Goal: Information Seeking & Learning: Learn about a topic

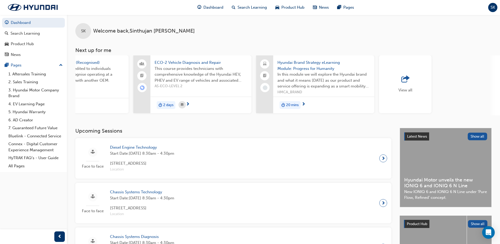
scroll to position [0, 312]
click at [398, 84] on div "View all" at bounding box center [405, 84] width 14 height 17
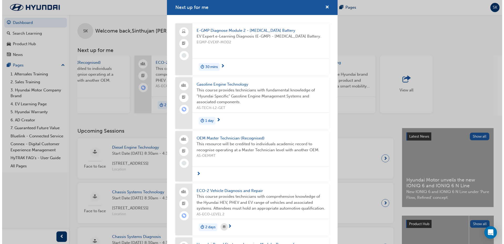
scroll to position [26, 0]
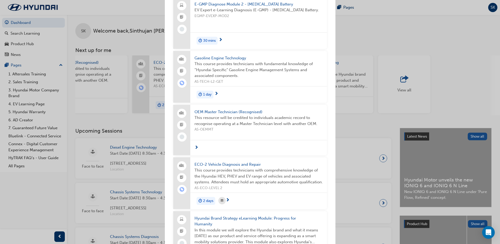
click at [254, 113] on span "OEM Master Technician (Recognised)" at bounding box center [259, 112] width 128 height 6
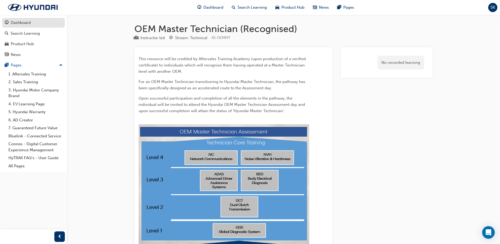
click at [23, 22] on div "Dashboard" at bounding box center [21, 23] width 20 height 6
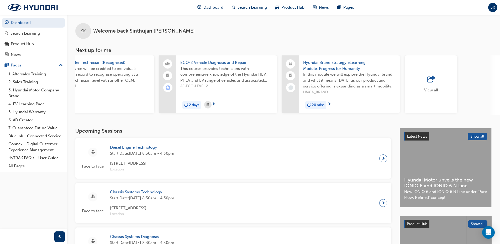
scroll to position [0, 308]
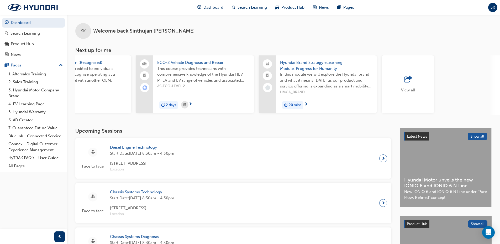
click at [410, 90] on span "View all" at bounding box center [408, 90] width 14 height 5
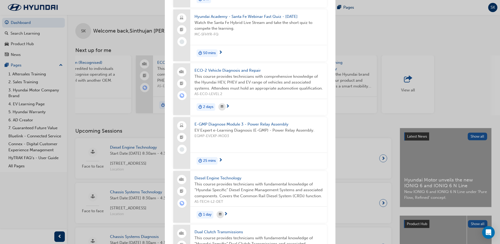
scroll to position [368, 0]
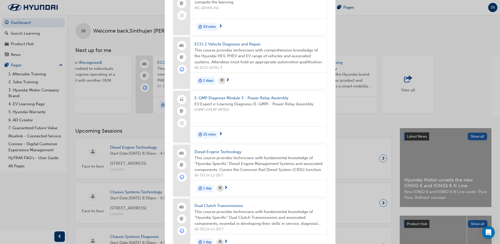
click at [267, 101] on span "E-GMP Diagnose Module 3 - Power Relay Assembly" at bounding box center [259, 98] width 128 height 6
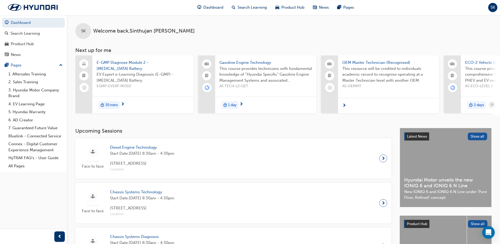
click at [129, 61] on span "E-GMP Diagnose Module 2 - [MEDICAL_DATA] Battery" at bounding box center [143, 66] width 93 height 12
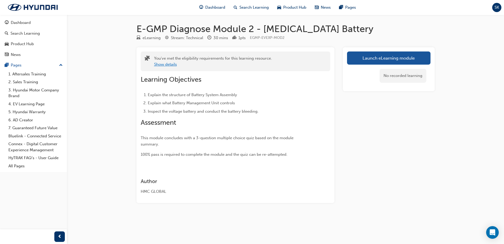
click at [168, 64] on button "Show details" at bounding box center [165, 64] width 23 height 6
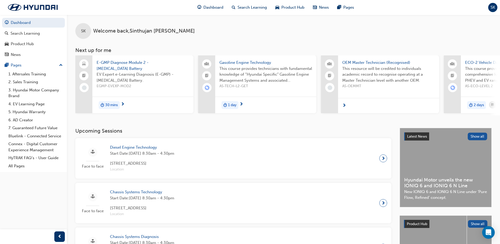
click at [126, 64] on span "E-GMP Diagnose Module 2 - [MEDICAL_DATA] Battery" at bounding box center [143, 66] width 93 height 12
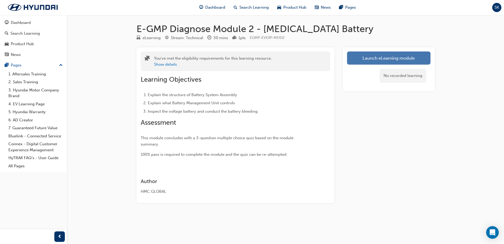
click at [384, 56] on link "Launch eLearning module" at bounding box center [389, 57] width 84 height 13
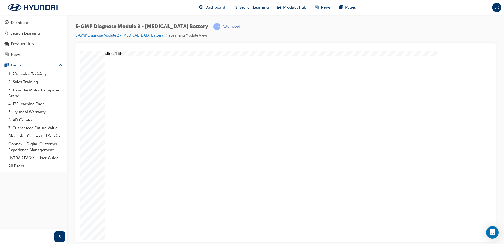
click at [485, 160] on div "slide: Video Video Group Rectangle Menu Resources arrow_blue.png arrow_blue.png…" at bounding box center [286, 146] width 412 height 191
click at [493, 131] on div at bounding box center [285, 142] width 420 height 199
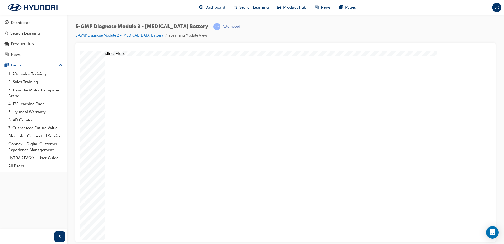
click at [467, 155] on div "slide: Video Video Group Rectangle Menu Resources arrow_blue.png arrow_blue.png…" at bounding box center [286, 146] width 412 height 191
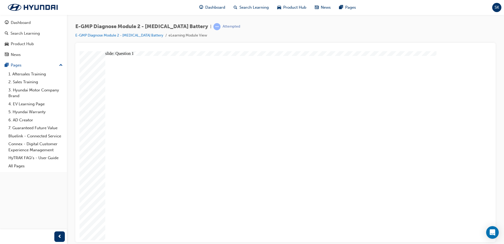
drag, startPoint x: 423, startPoint y: 216, endPoint x: 435, endPoint y: 222, distance: 13.6
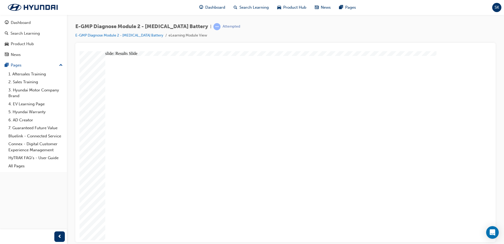
drag, startPoint x: 265, startPoint y: 184, endPoint x: 291, endPoint y: 179, distance: 26.3
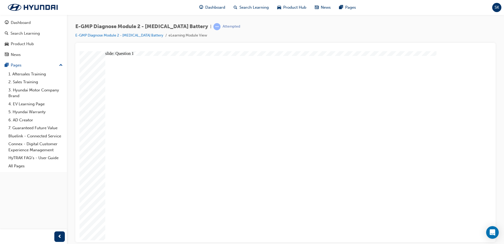
drag, startPoint x: 452, startPoint y: 225, endPoint x: 432, endPoint y: 222, distance: 20.4
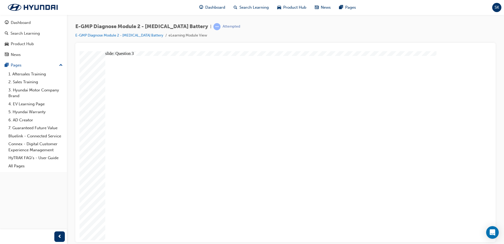
drag, startPoint x: 275, startPoint y: 178, endPoint x: 278, endPoint y: 181, distance: 4.5
drag, startPoint x: 438, startPoint y: 215, endPoint x: 434, endPoint y: 219, distance: 5.5
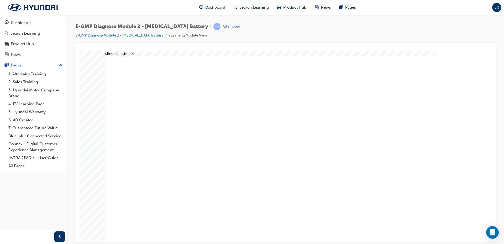
drag, startPoint x: 302, startPoint y: 185, endPoint x: 279, endPoint y: 182, distance: 22.3
drag, startPoint x: 290, startPoint y: 190, endPoint x: 269, endPoint y: 184, distance: 22.0
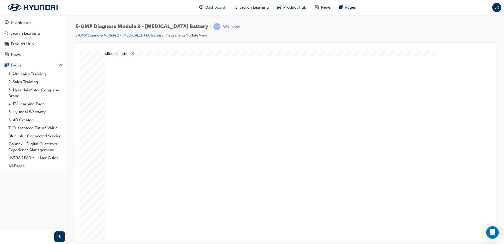
click at [17, 22] on div "Dashboard" at bounding box center [21, 23] width 20 height 6
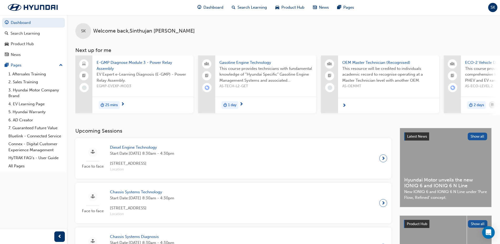
click at [111, 64] on span "E-GMP Diagnose Module 3 - Power Relay Assembly" at bounding box center [143, 66] width 93 height 12
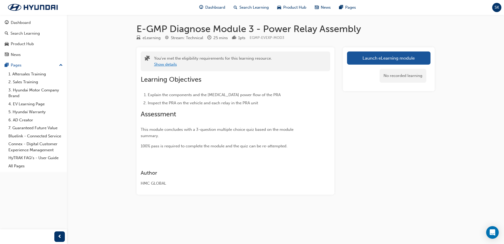
click at [164, 65] on button "Show details" at bounding box center [165, 64] width 23 height 6
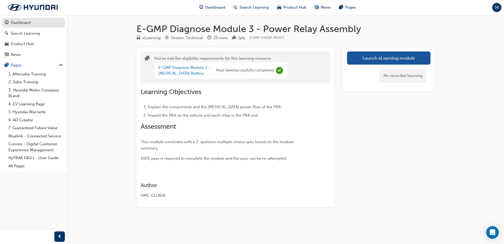
click at [23, 23] on div "Dashboard" at bounding box center [21, 23] width 20 height 6
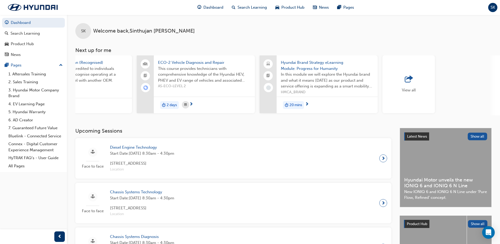
scroll to position [0, 312]
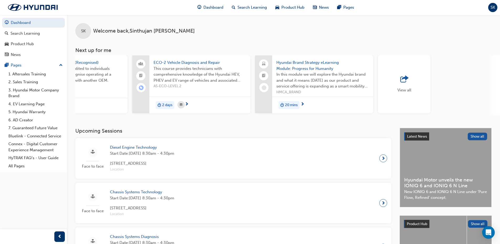
click at [403, 78] on span "outbound-icon" at bounding box center [405, 79] width 8 height 7
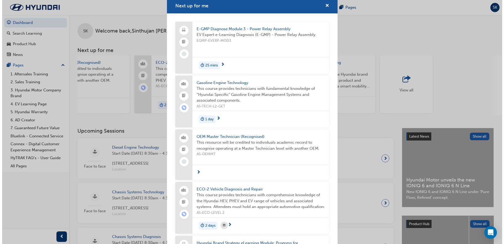
scroll to position [0, 0]
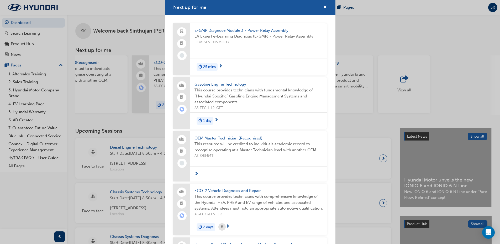
click at [241, 30] on span "E-GMP Diagnose Module 3 - Power Relay Assembly" at bounding box center [259, 31] width 128 height 6
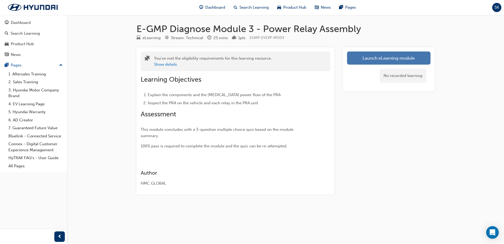
click at [375, 56] on link "Launch eLearning module" at bounding box center [389, 57] width 84 height 13
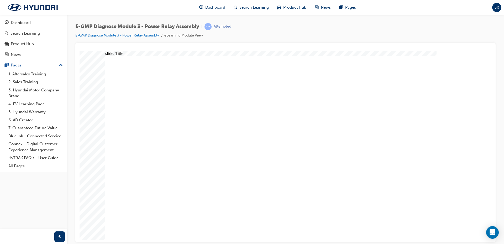
click at [494, 183] on div at bounding box center [285, 142] width 420 height 199
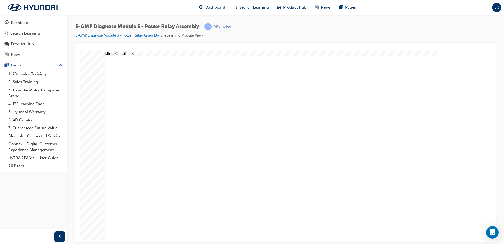
click at [19, 23] on div "Dashboard" at bounding box center [21, 23] width 20 height 6
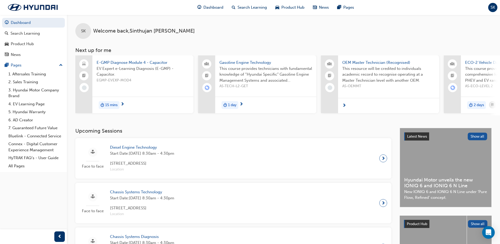
click at [134, 62] on span "E-GMP Diagnose Module 4 - Capacitor" at bounding box center [143, 63] width 93 height 6
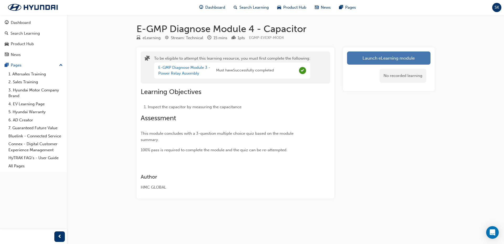
click at [396, 57] on button "Launch eLearning module" at bounding box center [389, 57] width 84 height 13
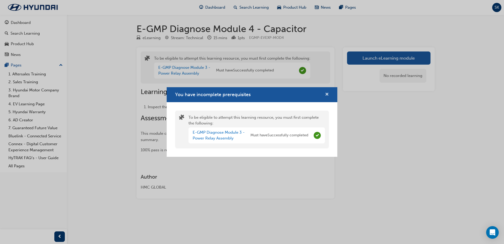
drag, startPoint x: 329, startPoint y: 95, endPoint x: 326, endPoint y: 93, distance: 2.7
click at [329, 95] on span "cross-icon" at bounding box center [327, 94] width 4 height 5
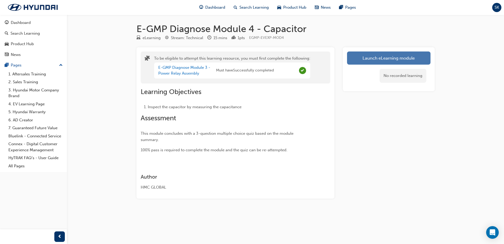
click at [371, 57] on button "Launch eLearning module" at bounding box center [389, 57] width 84 height 13
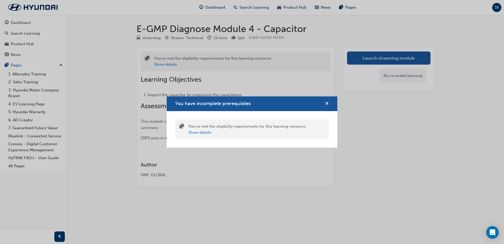
click at [325, 103] on span "cross-icon" at bounding box center [327, 104] width 4 height 5
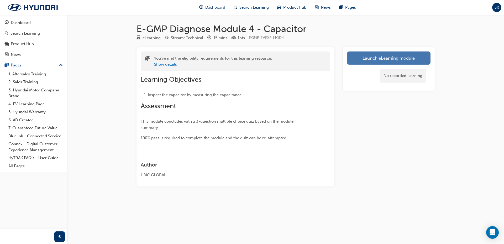
click at [383, 58] on link "Launch eLearning module" at bounding box center [389, 57] width 84 height 13
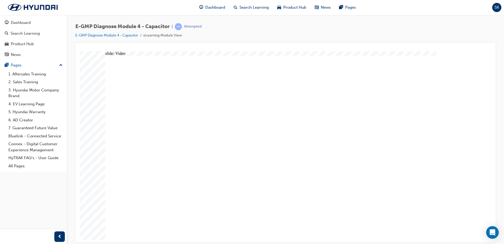
radio input "true"
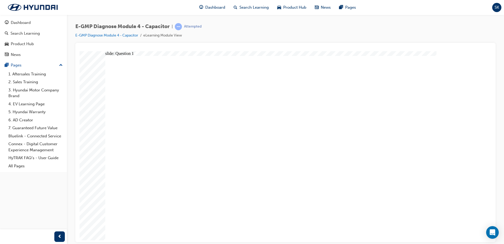
radio input "true"
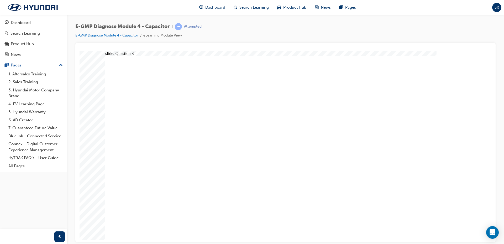
radio input "true"
click at [19, 22] on div "Dashboard" at bounding box center [21, 23] width 20 height 6
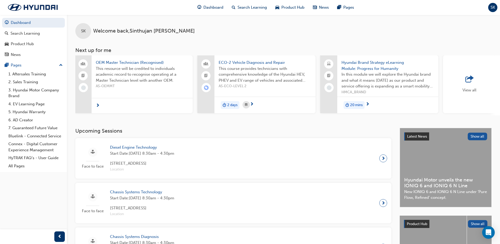
scroll to position [0, 312]
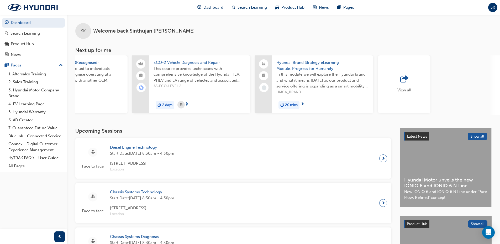
click at [402, 80] on span "outbound-icon" at bounding box center [405, 79] width 8 height 7
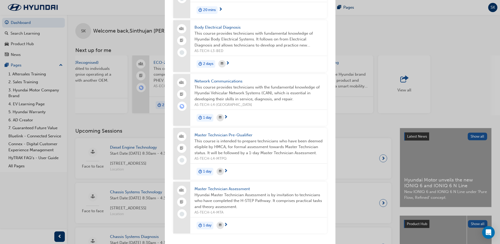
scroll to position [2500, 0]
click at [245, 134] on span "Master Technician Pre-Qualifier" at bounding box center [259, 135] width 128 height 6
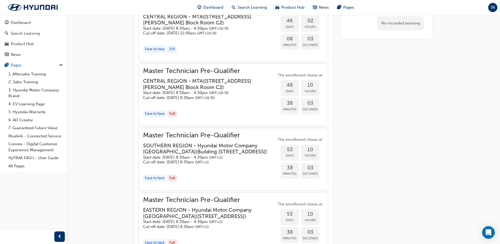
scroll to position [368, 0]
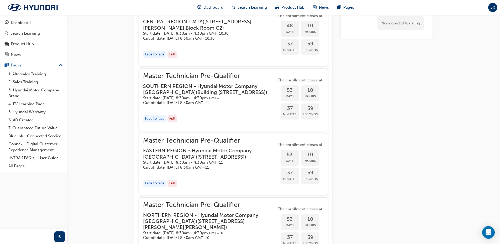
click at [233, 144] on span "Master Technician Pre-Qualifier" at bounding box center [209, 141] width 133 height 6
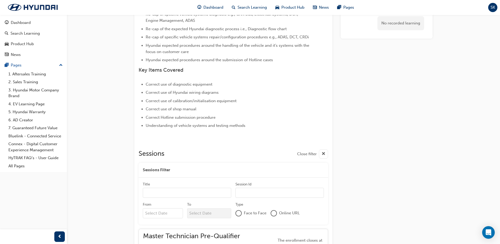
scroll to position [0, 0]
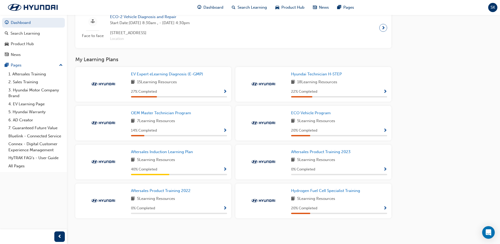
scroll to position [534, 0]
click at [159, 113] on span "OEM Master Technician Program" at bounding box center [161, 113] width 60 height 5
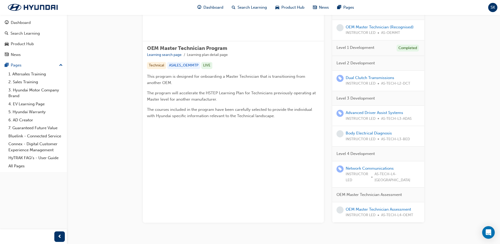
scroll to position [76, 0]
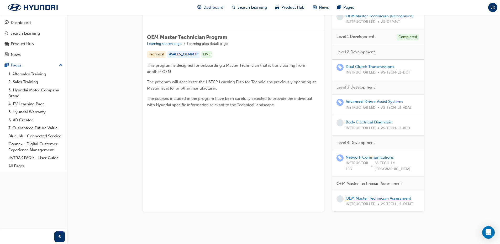
click at [380, 196] on link "OEM Master Technician Assessment" at bounding box center [378, 198] width 65 height 5
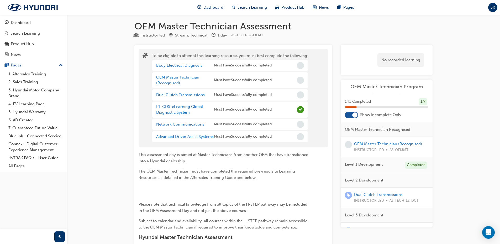
scroll to position [2, 0]
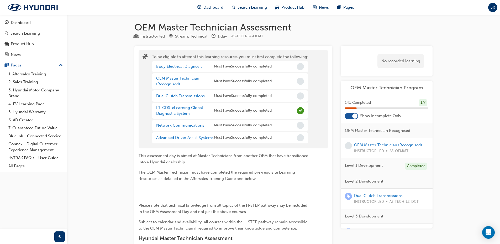
click at [179, 66] on link "Body Electrical Diagnosis" at bounding box center [179, 66] width 46 height 5
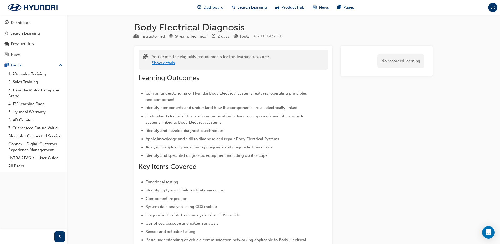
click at [160, 65] on button "Show details" at bounding box center [163, 63] width 23 height 6
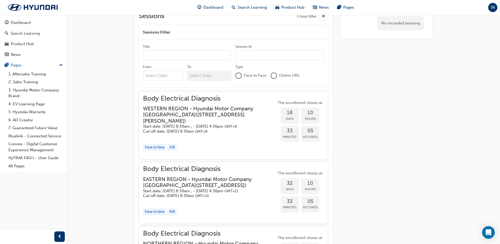
scroll to position [396, 0]
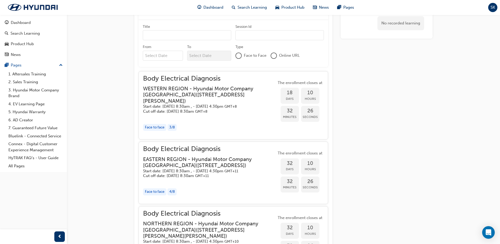
click at [205, 149] on span "Body Electrical Diagnosis" at bounding box center [209, 149] width 133 height 6
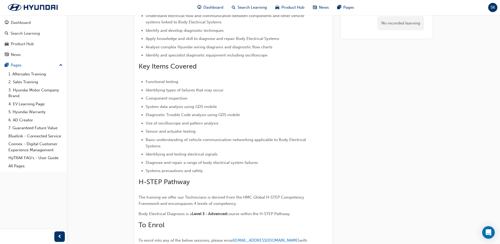
scroll to position [107, 0]
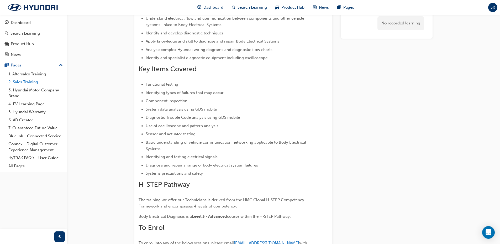
click at [24, 81] on link "2. Sales Training" at bounding box center [35, 82] width 59 height 8
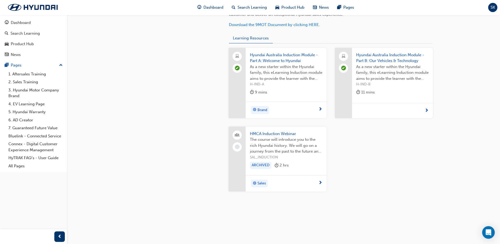
scroll to position [199, 0]
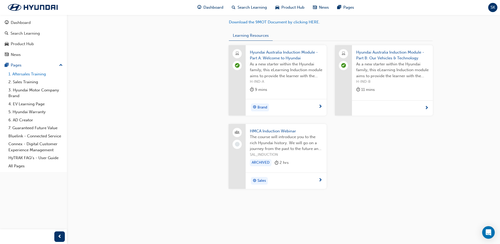
click at [31, 74] on link "1. Aftersales Training" at bounding box center [35, 74] width 59 height 8
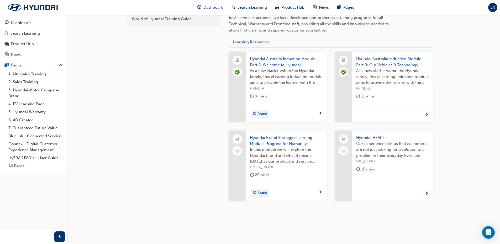
scroll to position [184, 0]
click at [43, 129] on link "7. Guaranteed Future Value" at bounding box center [35, 128] width 59 height 8
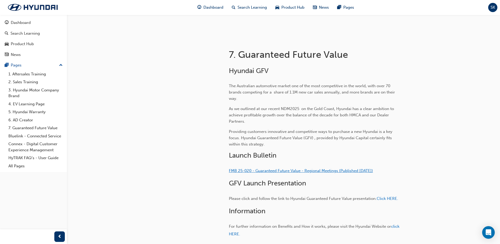
scroll to position [158, 0]
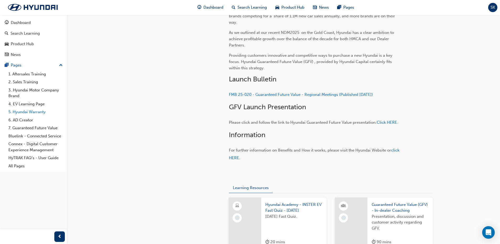
click at [26, 112] on link "5. Hyundai Warranty" at bounding box center [35, 112] width 59 height 8
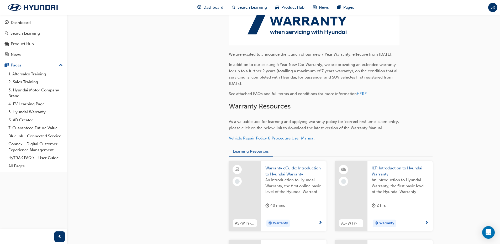
scroll to position [184, 0]
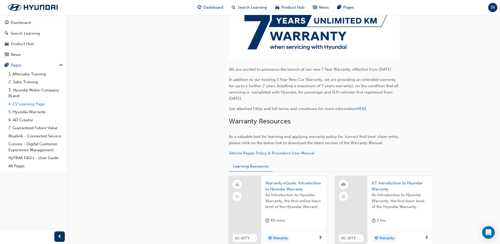
click at [35, 104] on link "4. EV Learning Page" at bounding box center [35, 104] width 59 height 8
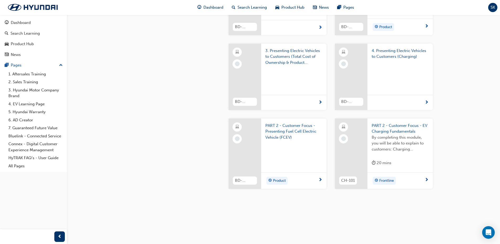
scroll to position [701, 0]
